Goal: Check status: Check status

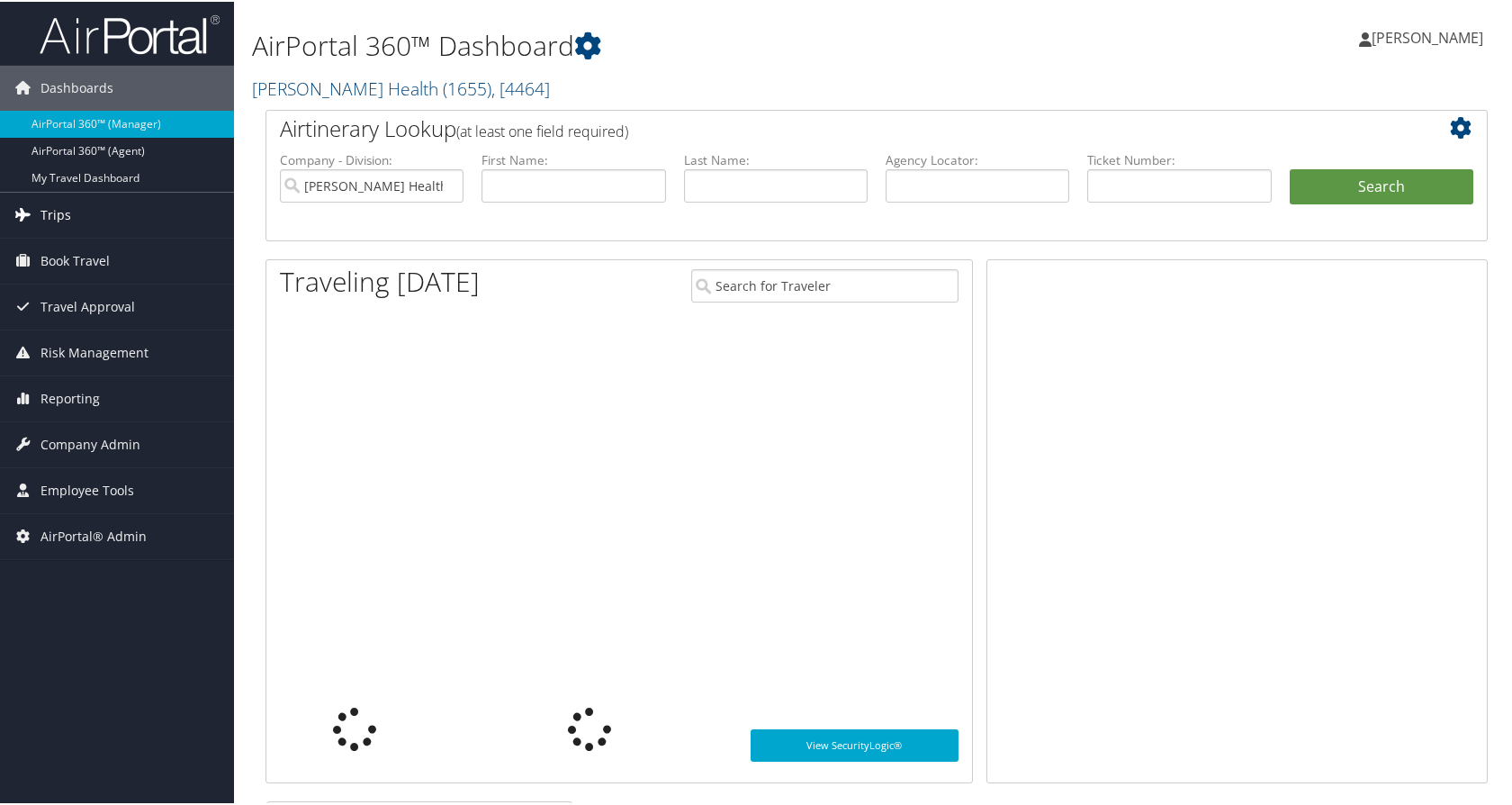
click at [68, 212] on span "Trips" at bounding box center [55, 212] width 30 height 45
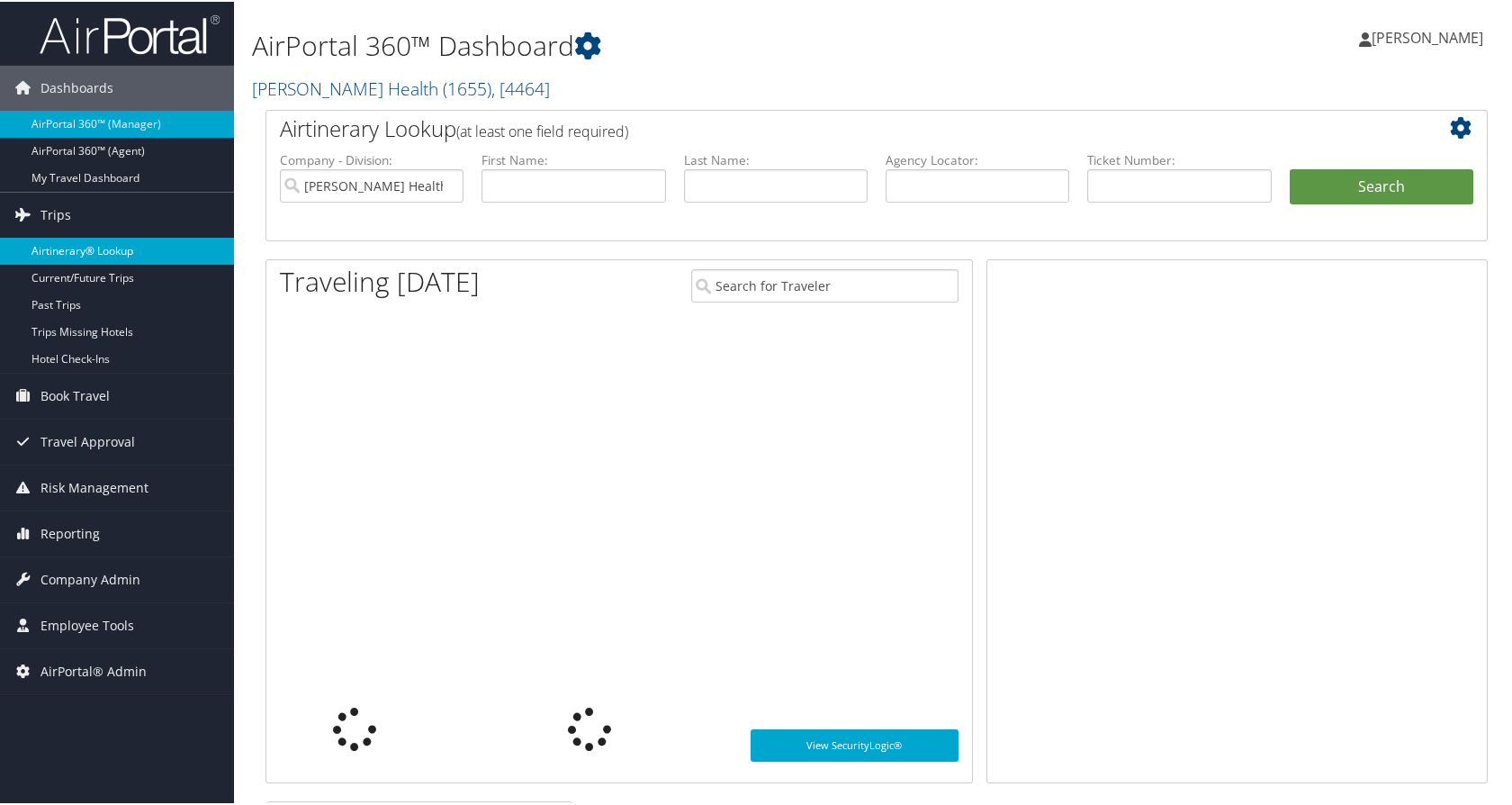
click at [82, 250] on link "Airtinerary® Lookup" at bounding box center [117, 248] width 234 height 27
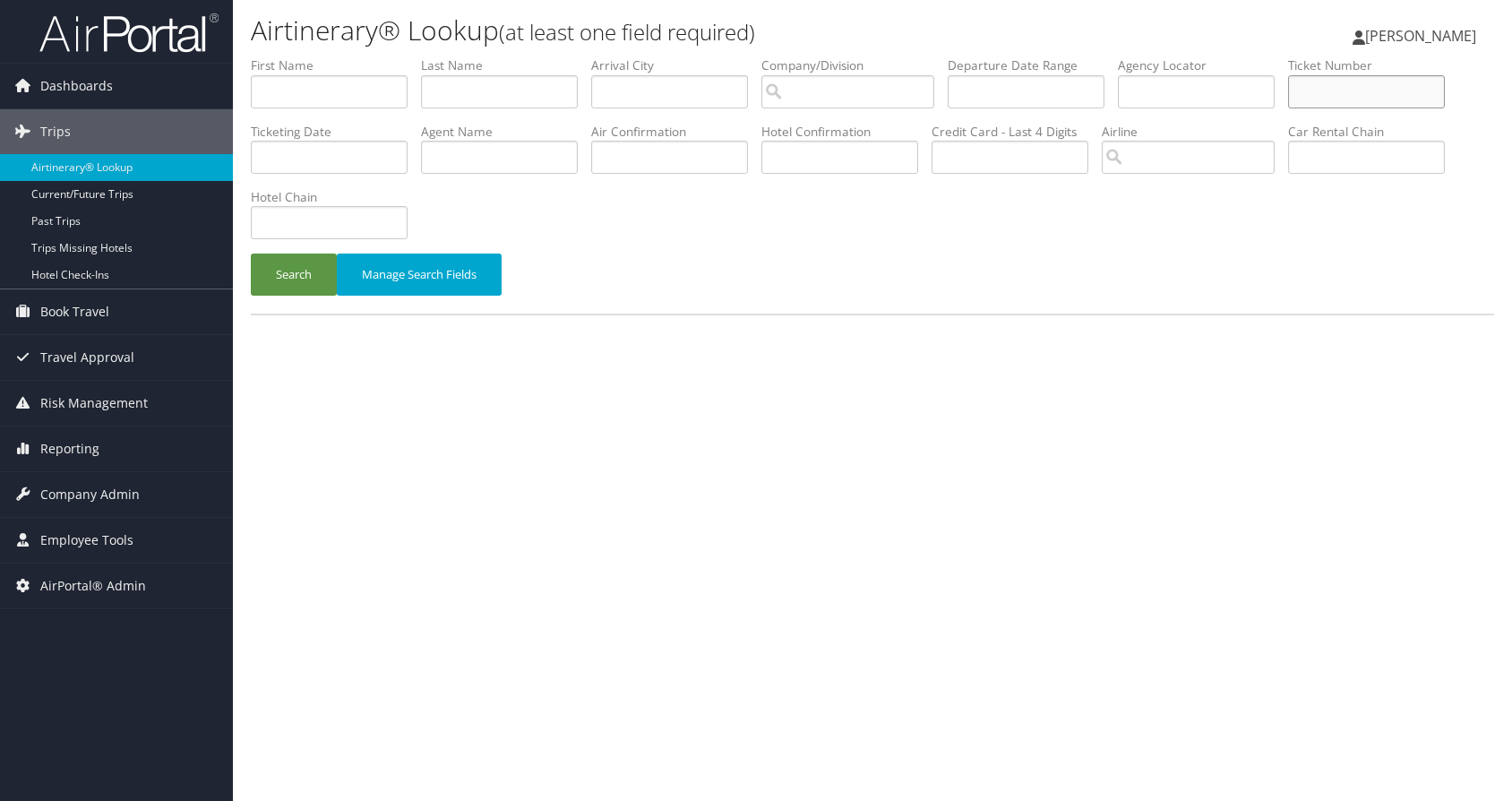
click at [1355, 88] on input "text" at bounding box center [1366, 92] width 157 height 33
paste input "0068998444330"
click at [260, 265] on button "Search" at bounding box center [293, 274] width 86 height 42
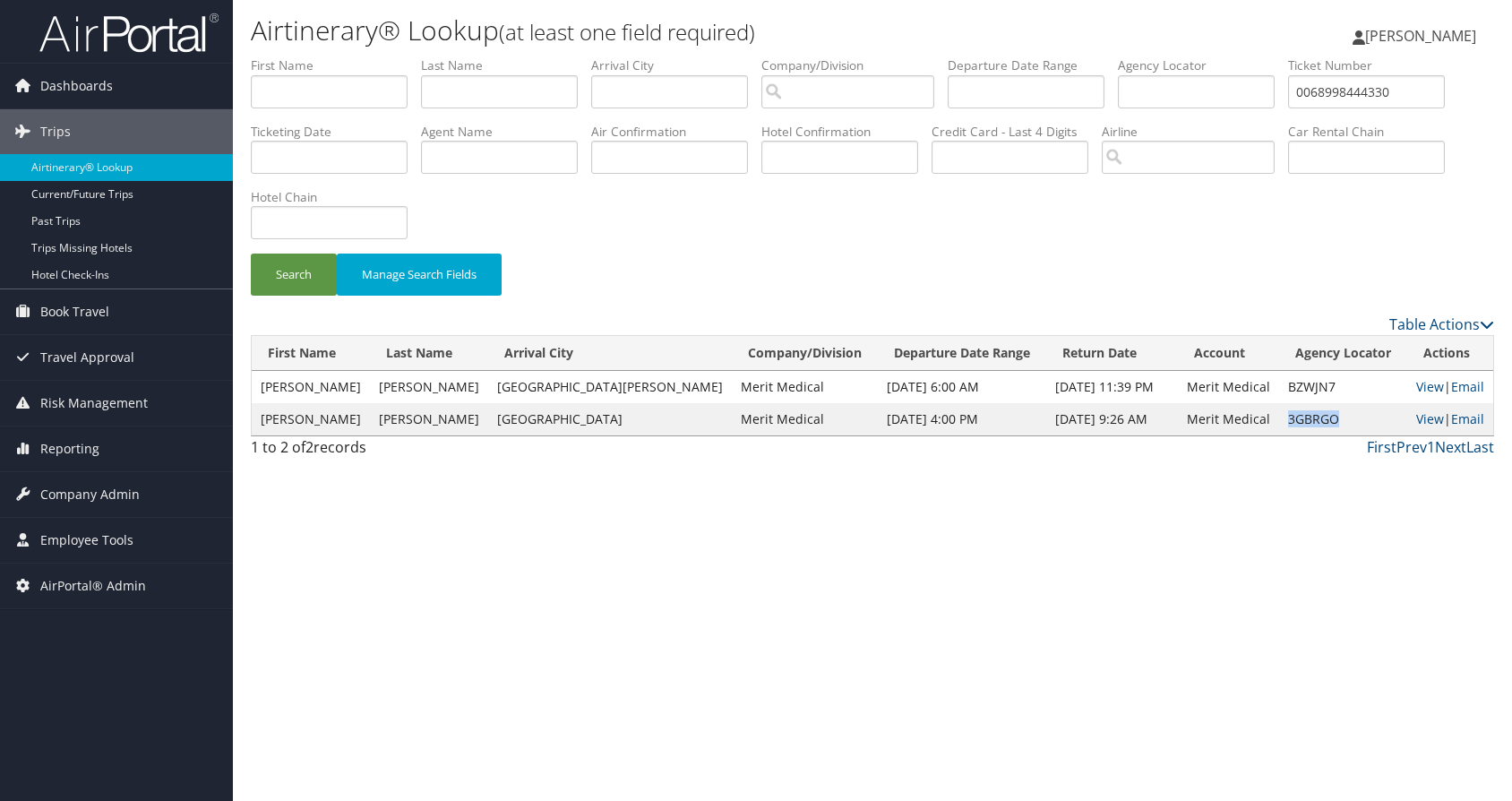
drag, startPoint x: 1306, startPoint y: 417, endPoint x: 1255, endPoint y: 420, distance: 51.1
click at [1279, 420] on td "3GBRGO" at bounding box center [1342, 418] width 129 height 32
copy td "3GBRGO"
click at [1417, 420] on link "View" at bounding box center [1430, 418] width 27 height 17
drag, startPoint x: 1410, startPoint y: 89, endPoint x: 1178, endPoint y: 90, distance: 232.0
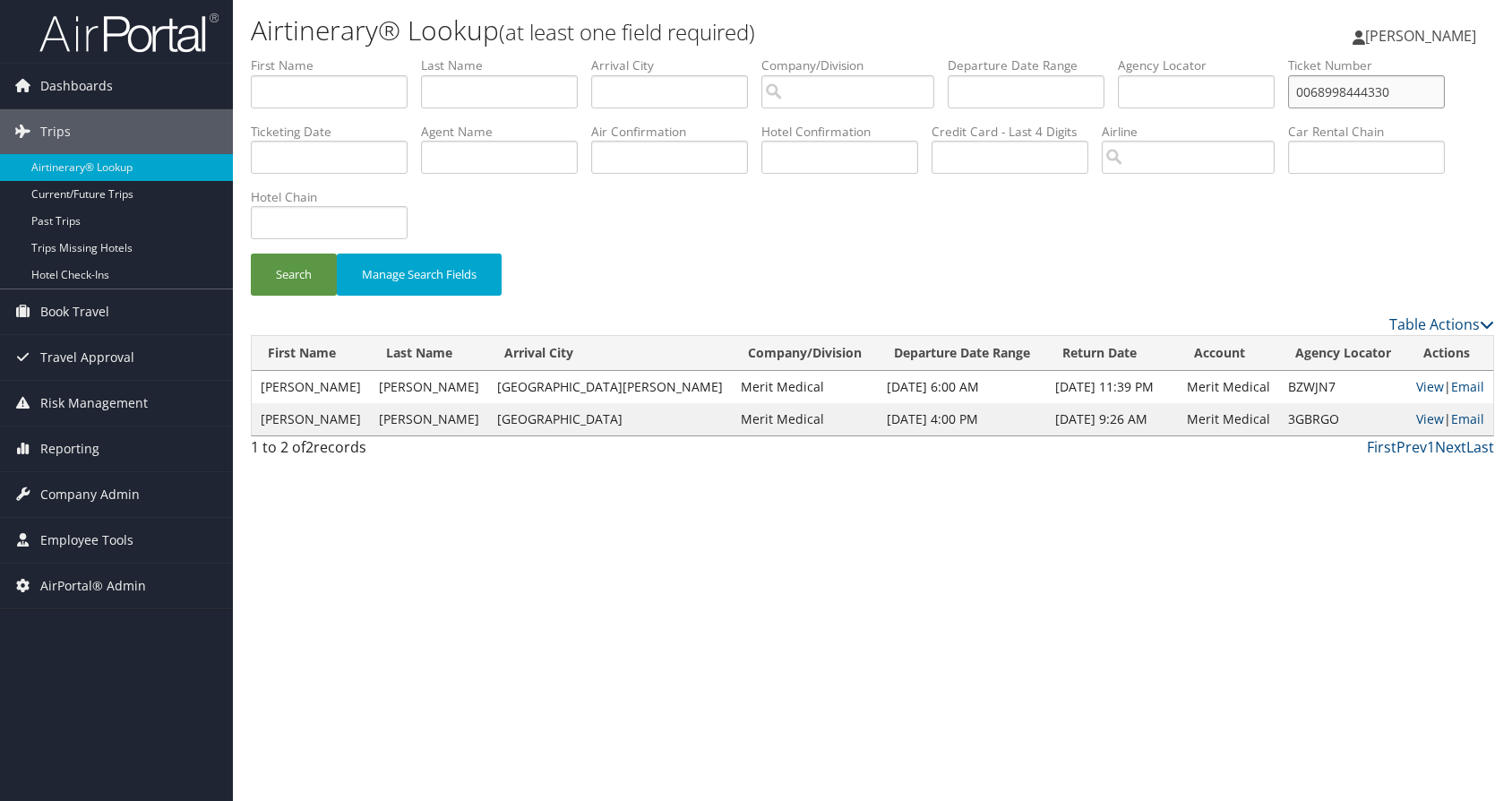
click at [1197, 56] on ul "First Name Last Name Departure City Arrival City Company/Division Airport/City …" at bounding box center [872, 56] width 1243 height 0
paste input "7051385783"
type input "0067051385783"
click at [295, 270] on button "Search" at bounding box center [293, 274] width 86 height 42
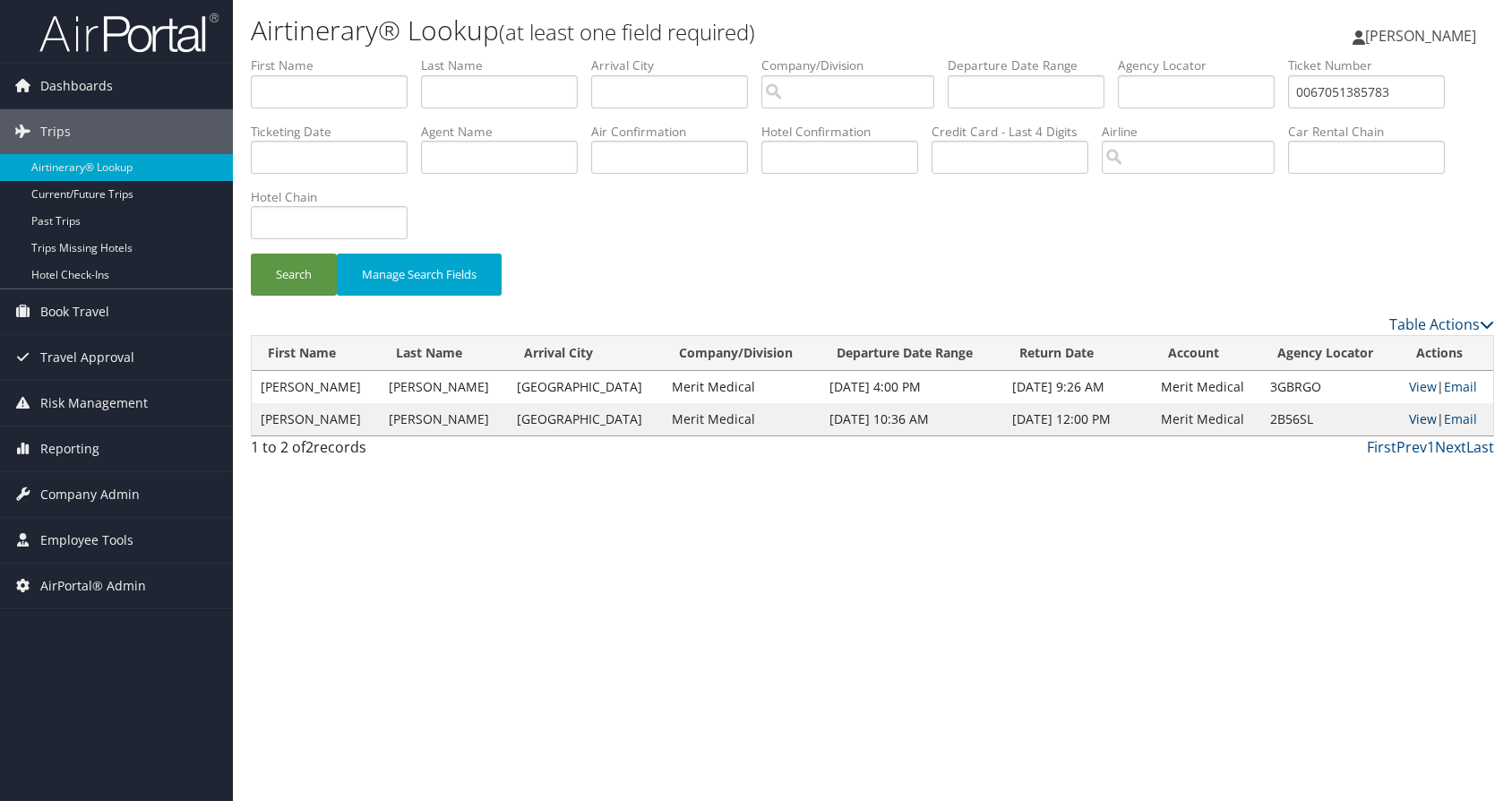
click at [1409, 419] on link "View" at bounding box center [1423, 418] width 27 height 17
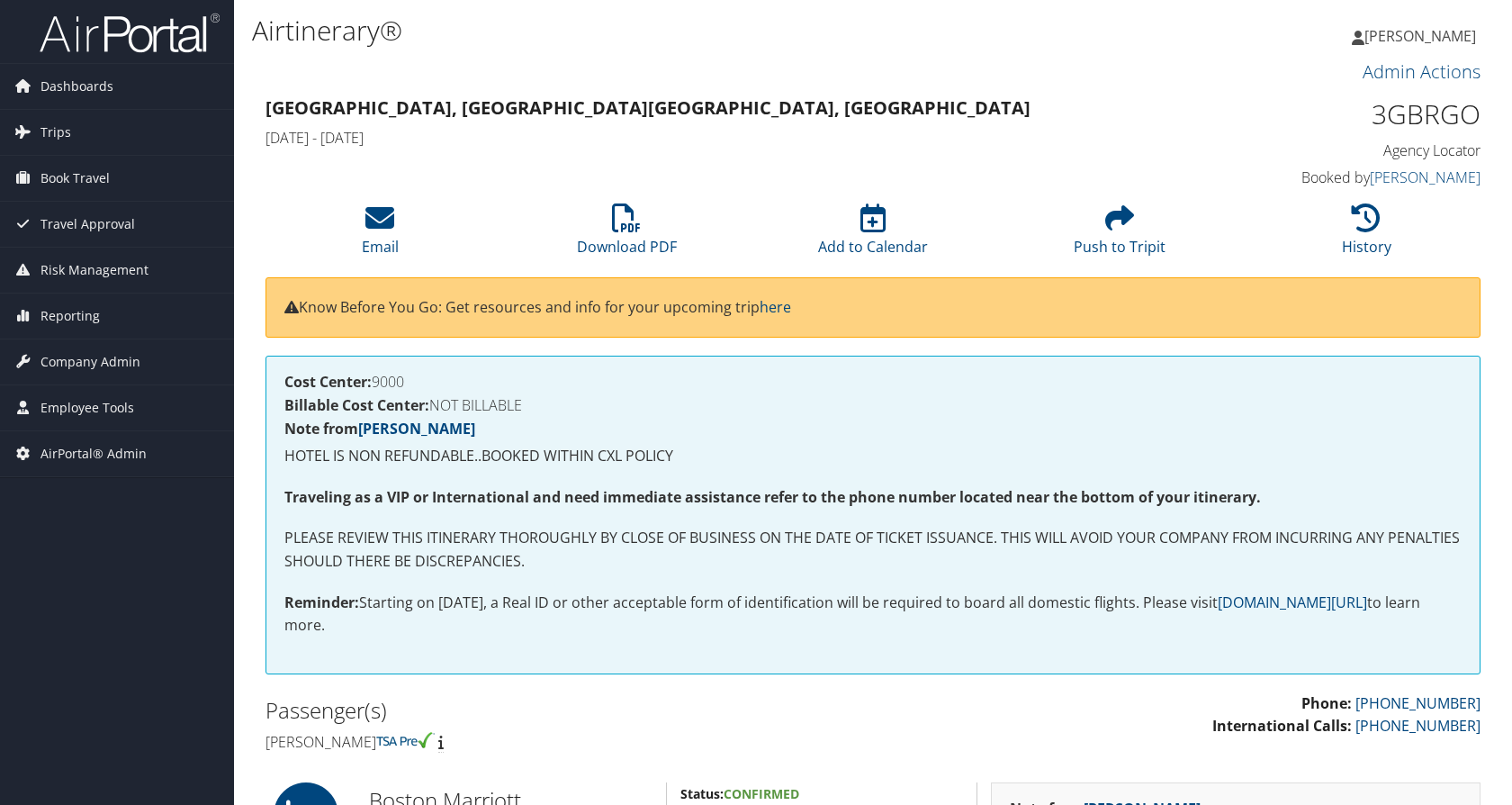
scroll to position [1228, 0]
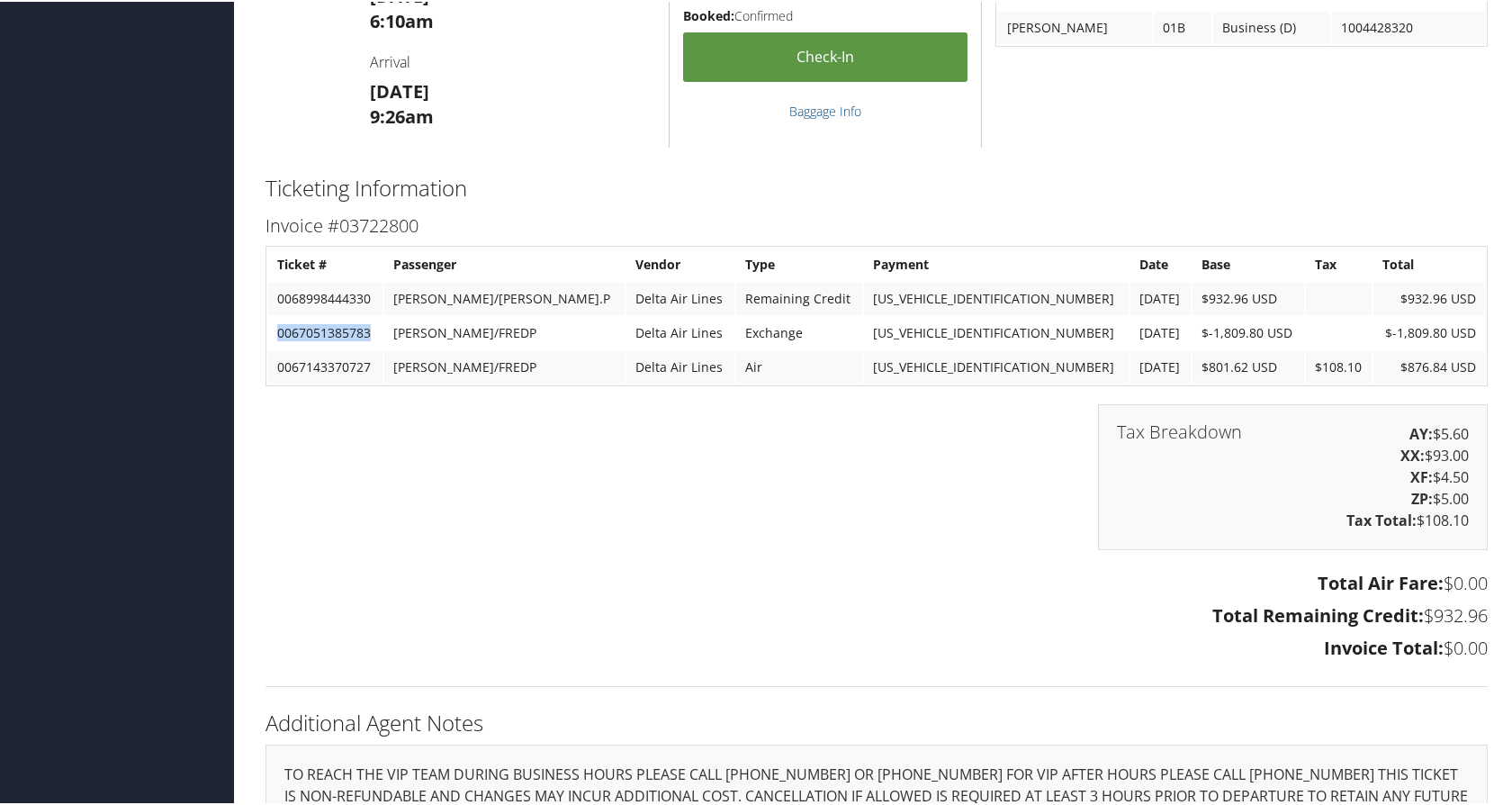
copy td "7051385783"
drag, startPoint x: 301, startPoint y: 355, endPoint x: 369, endPoint y: 354, distance: 68.0
click at [369, 347] on td "0067051385783" at bounding box center [325, 331] width 114 height 32
click at [295, 347] on td "0067051385783" at bounding box center [325, 331] width 114 height 32
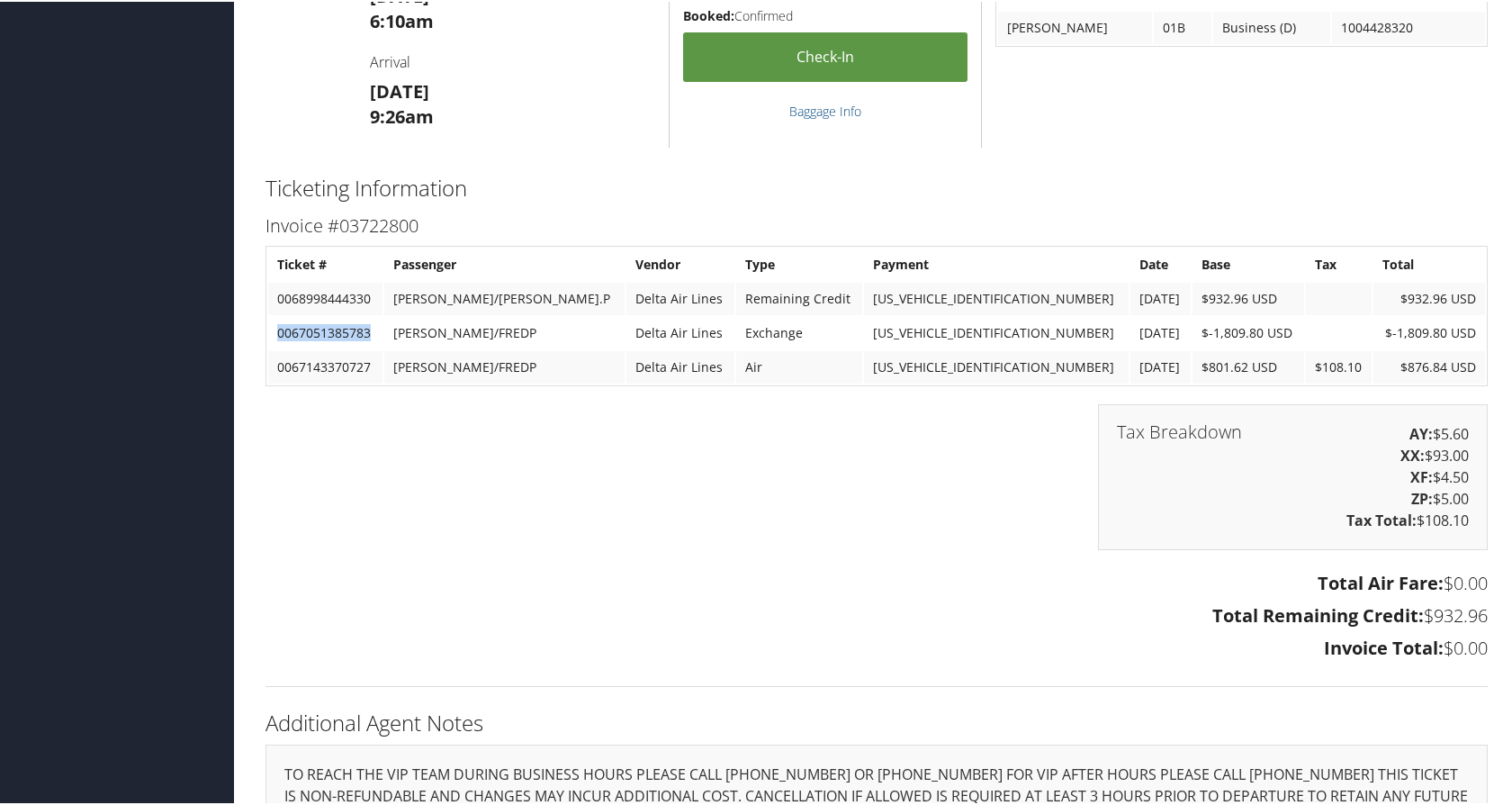
drag, startPoint x: 278, startPoint y: 354, endPoint x: 371, endPoint y: 350, distance: 93.1
click at [371, 347] on td "0067051385783" at bounding box center [325, 331] width 114 height 32
copy td "0067051385783"
click at [336, 347] on td "0067051385783" at bounding box center [325, 331] width 114 height 32
drag, startPoint x: 299, startPoint y: 357, endPoint x: 369, endPoint y: 354, distance: 70.1
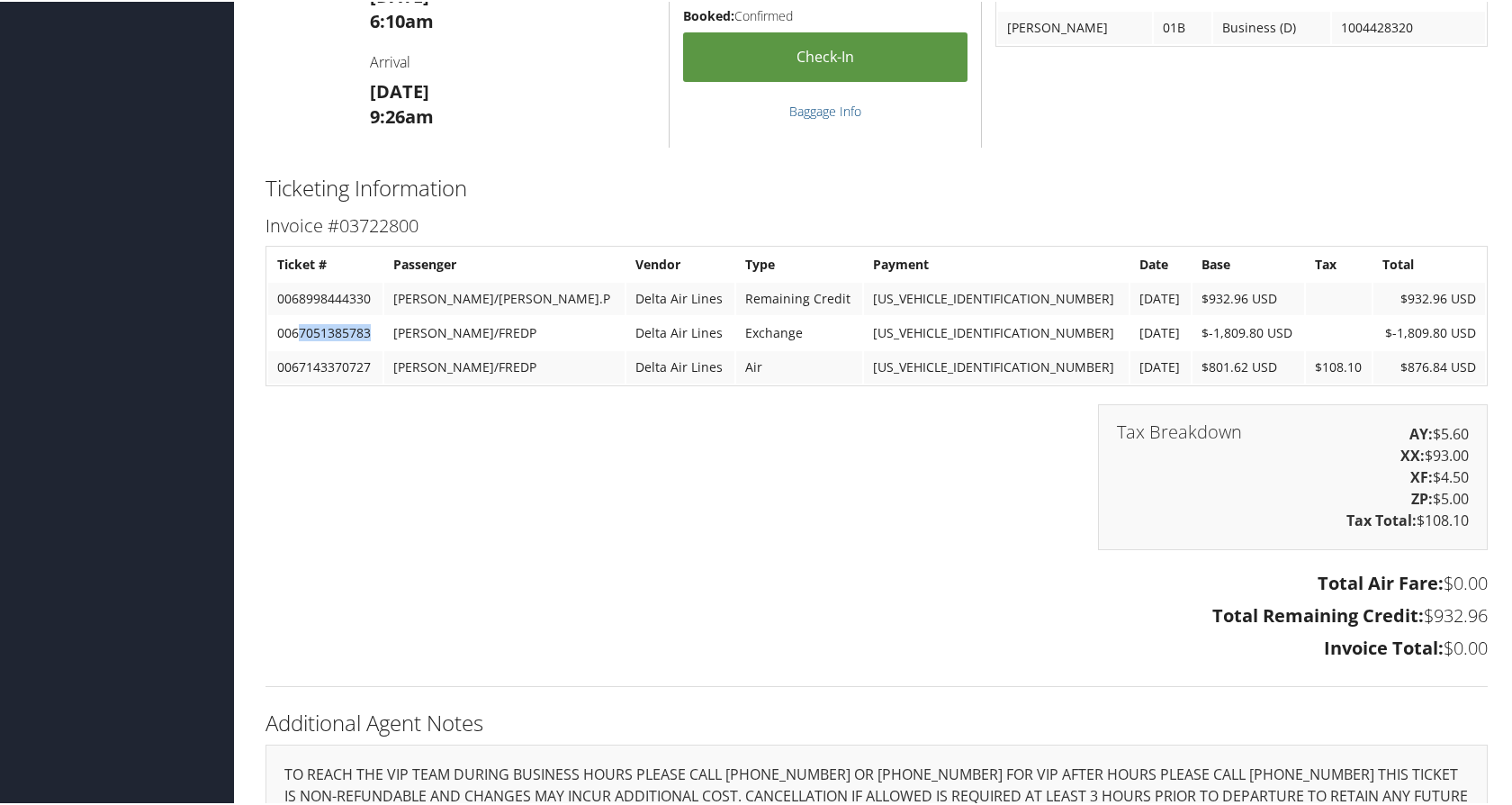
click at [369, 347] on td "0067051385783" at bounding box center [325, 331] width 114 height 32
copy td "7051385783"
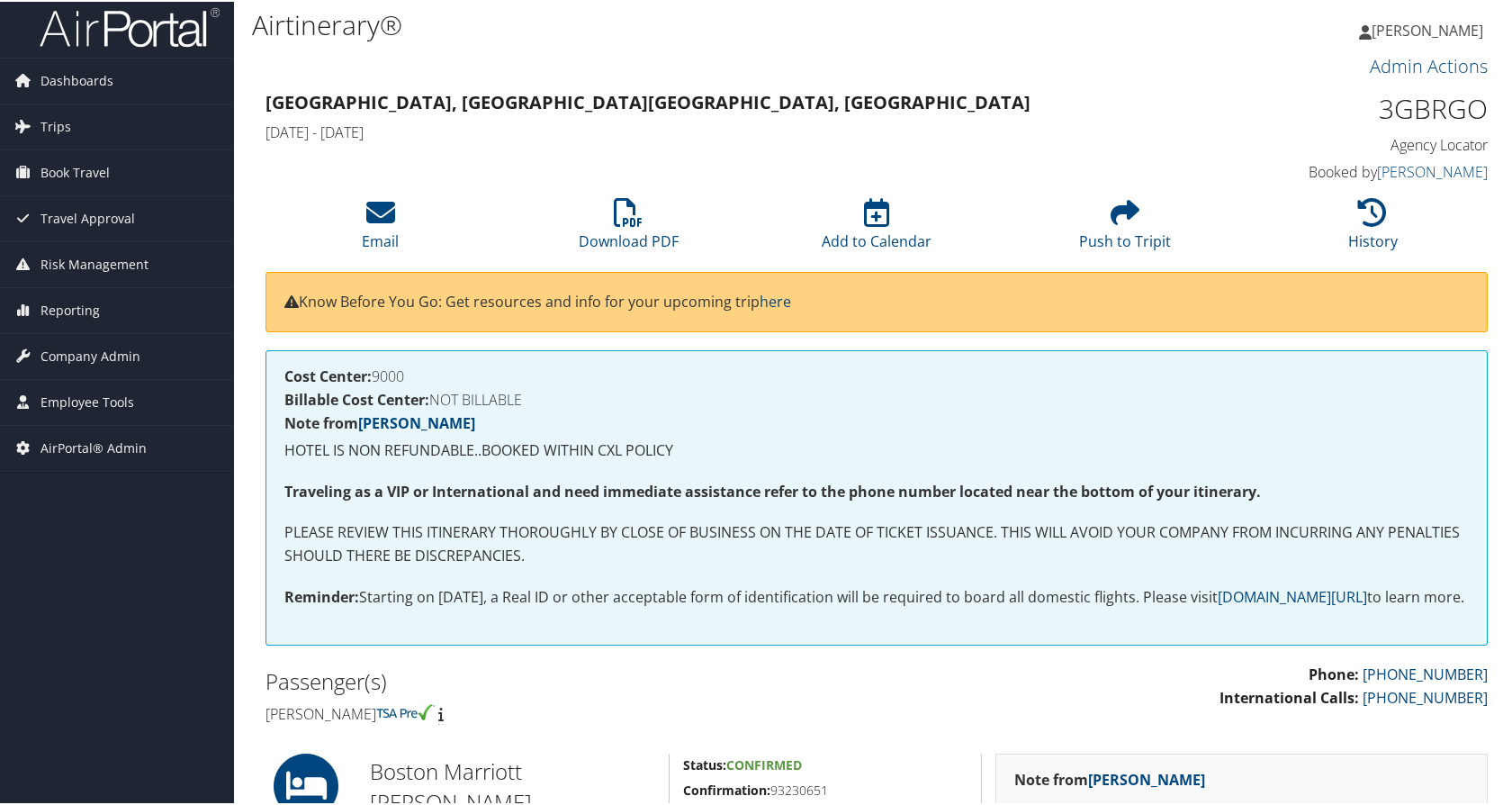
scroll to position [0, 0]
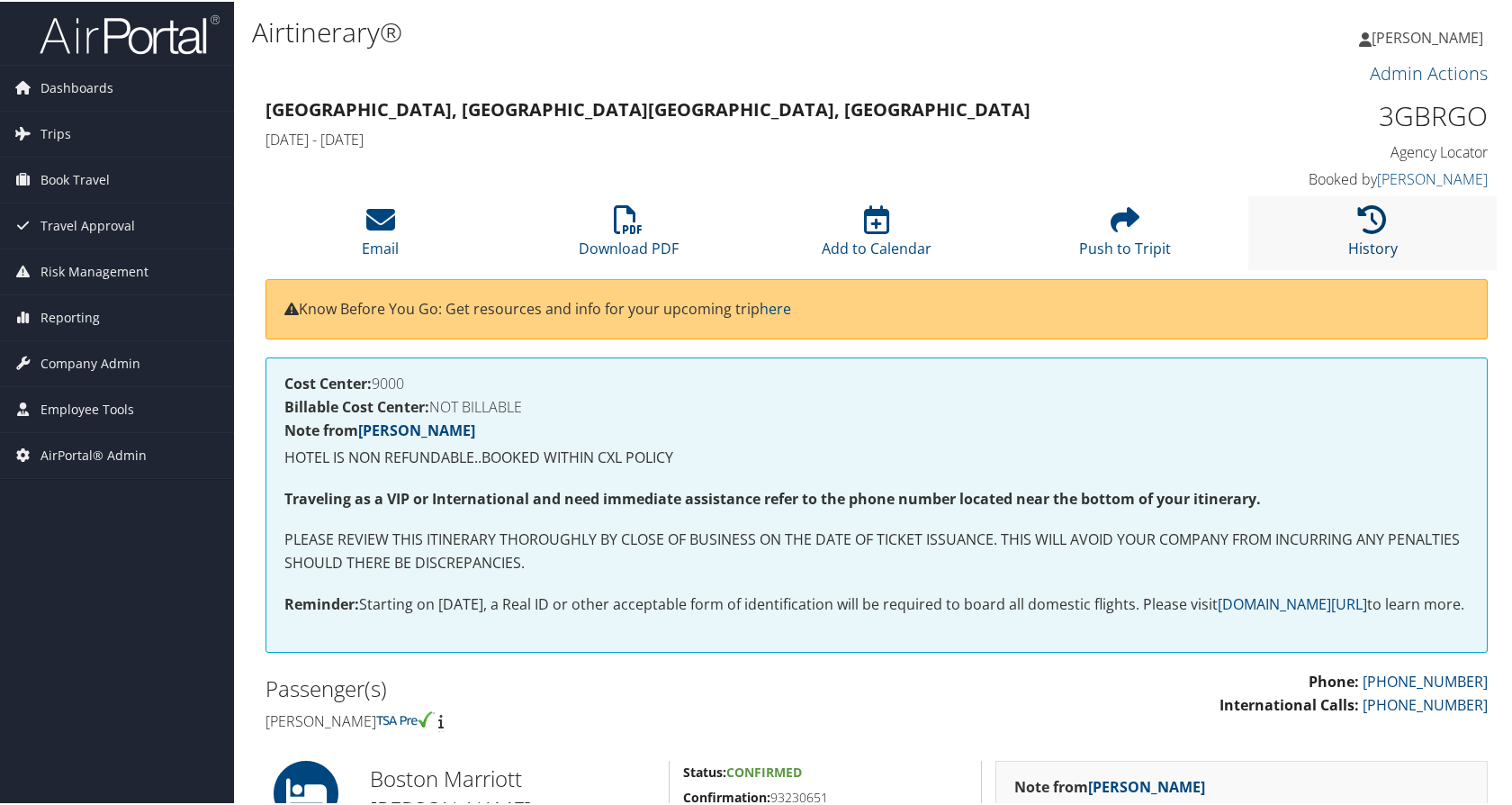
click at [1369, 217] on icon at bounding box center [1372, 217] width 28 height 28
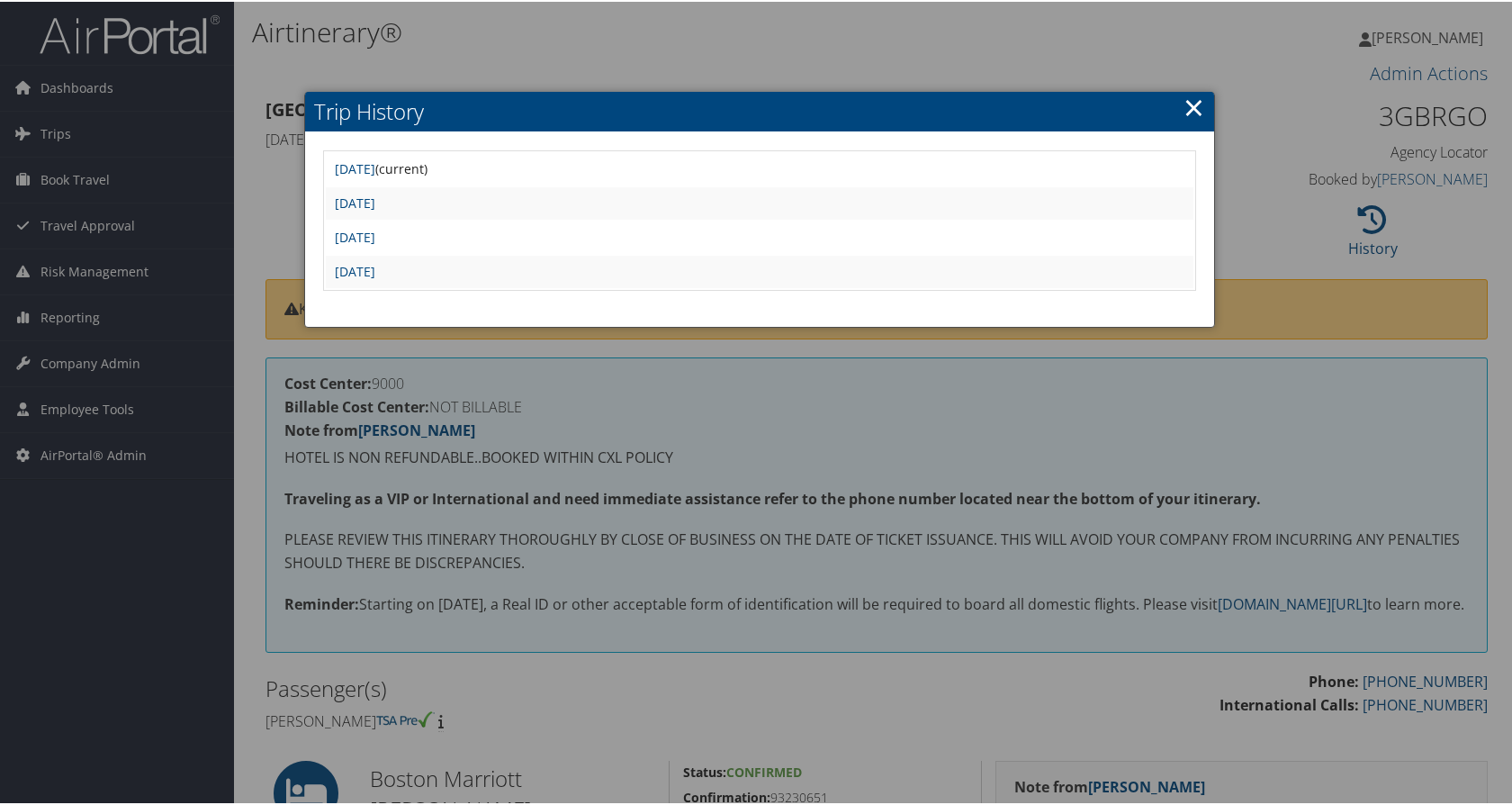
click at [1185, 103] on link "×" at bounding box center [1193, 104] width 21 height 36
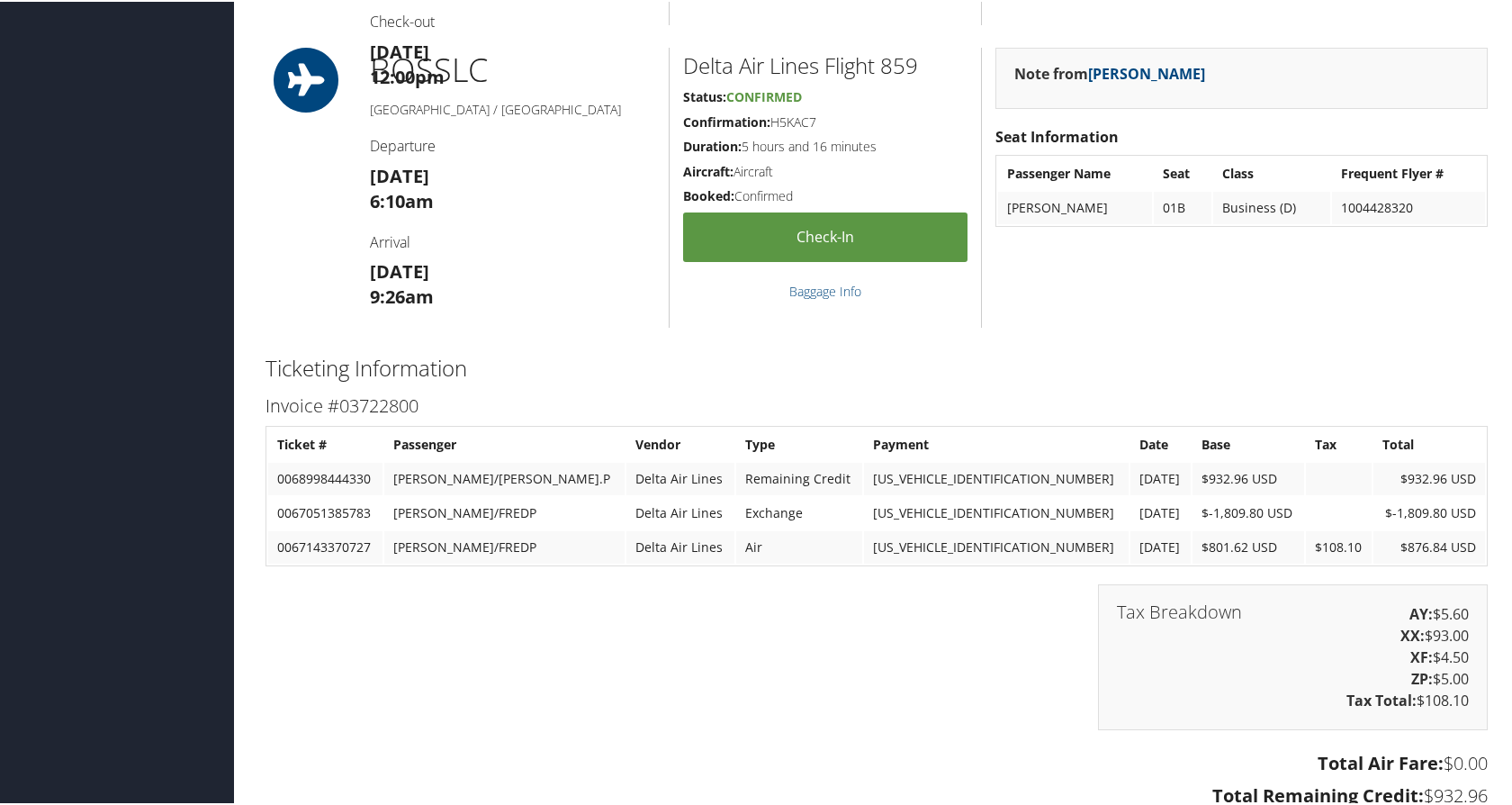
scroll to position [1080, 0]
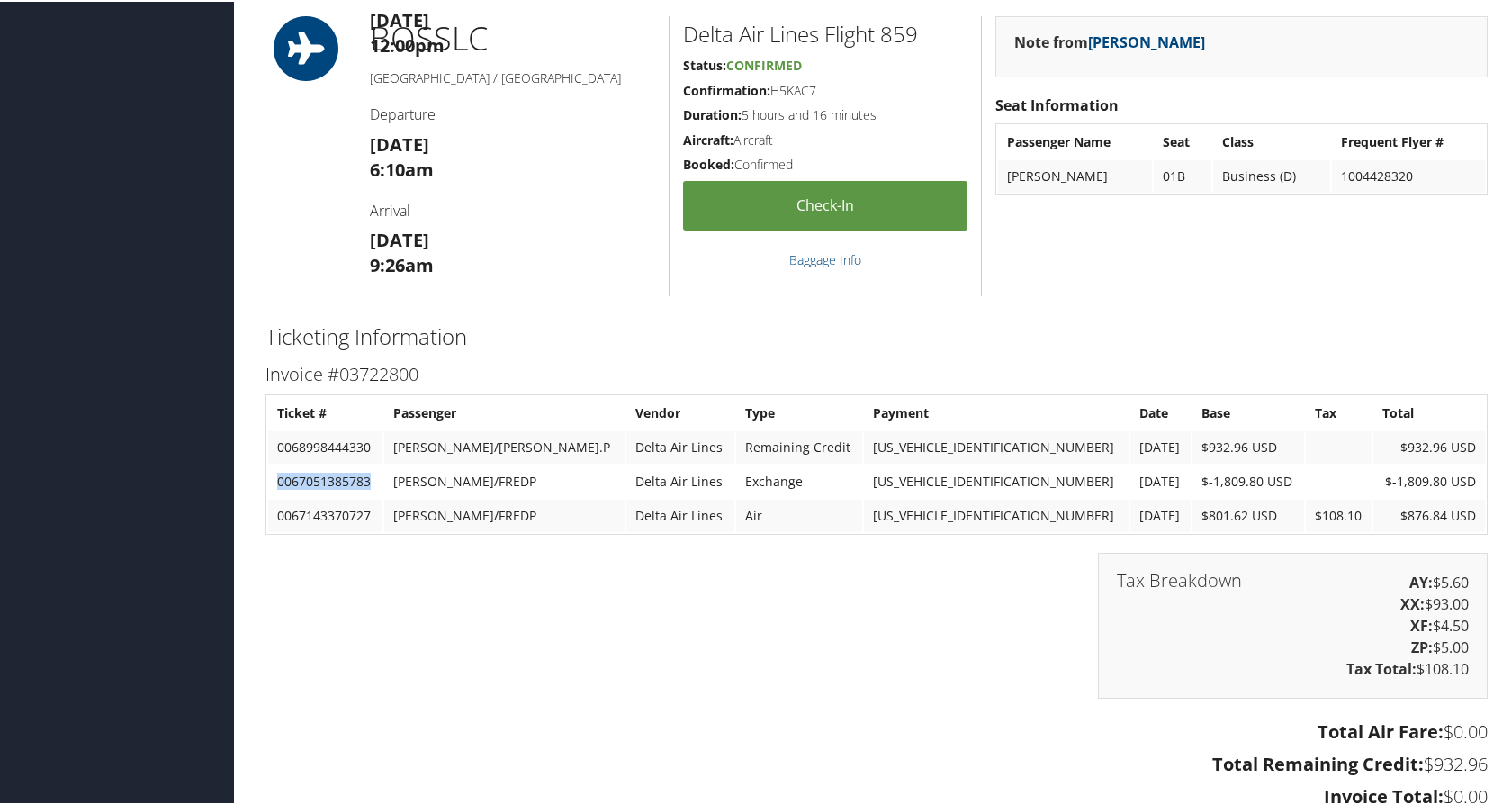
drag, startPoint x: 278, startPoint y: 504, endPoint x: 370, endPoint y: 502, distance: 92.0
click at [370, 495] on td "0067051385783" at bounding box center [325, 479] width 114 height 32
copy td "0067051385783"
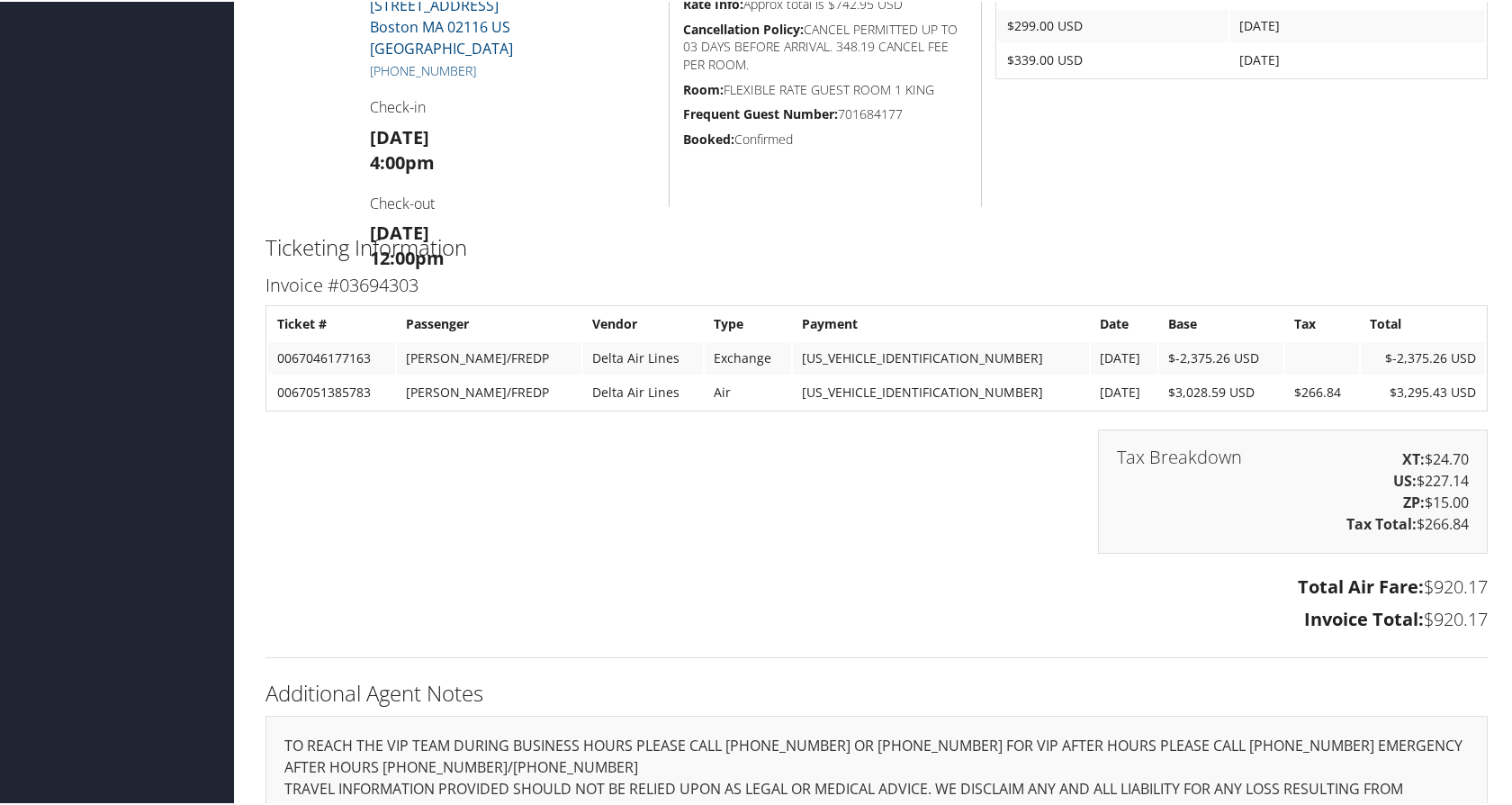
scroll to position [1170, 0]
